Goal: Task Accomplishment & Management: Use online tool/utility

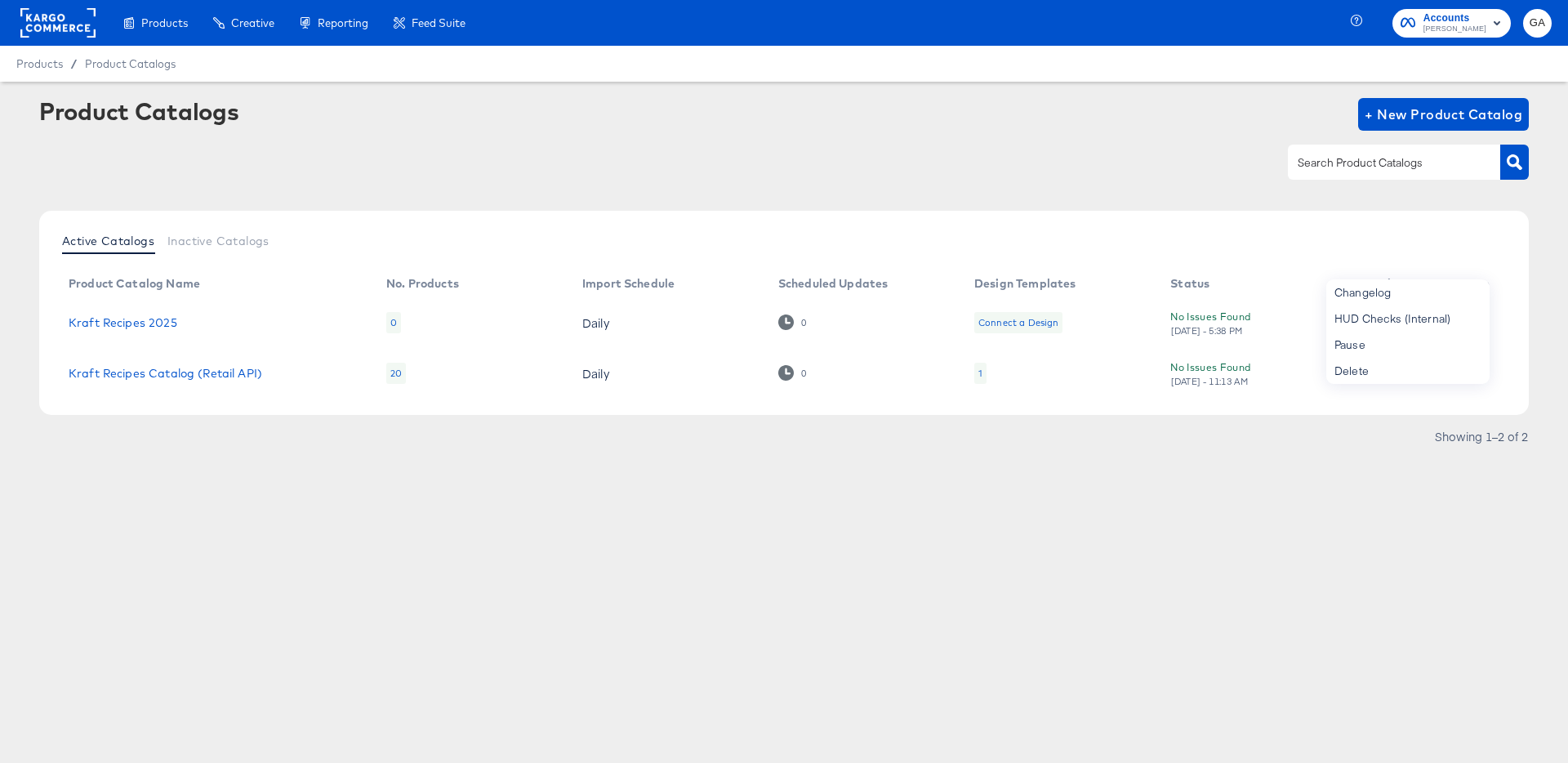
click at [1262, 252] on div "Active Catalogs Inactive Catalogs" at bounding box center [784, 243] width 1457 height 31
click at [153, 322] on link "Kraft Recipes 2025" at bounding box center [122, 323] width 108 height 13
click at [1471, 315] on icon "button" at bounding box center [1475, 319] width 16 height 16
click at [1413, 317] on div "HUD Checks (Internal)" at bounding box center [1409, 319] width 164 height 26
